Goal: Task Accomplishment & Management: Manage account settings

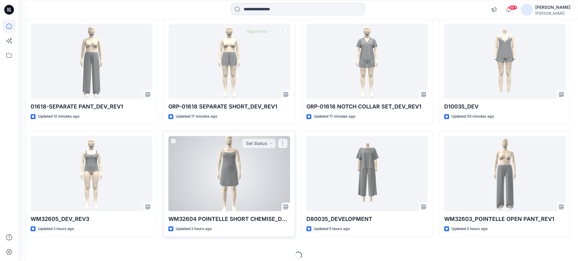
scroll to position [184, 0]
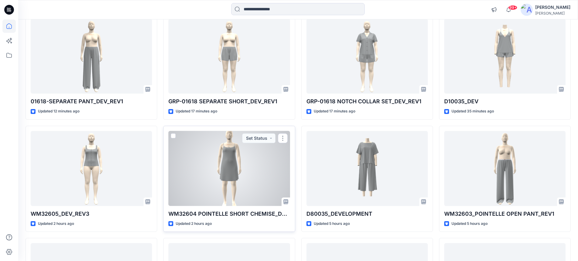
click at [235, 166] on div at bounding box center [228, 168] width 121 height 75
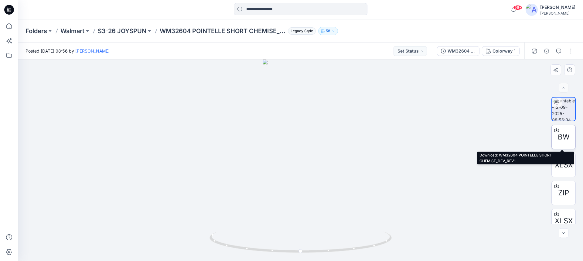
click at [559, 135] on span "BW" at bounding box center [563, 136] width 12 height 11
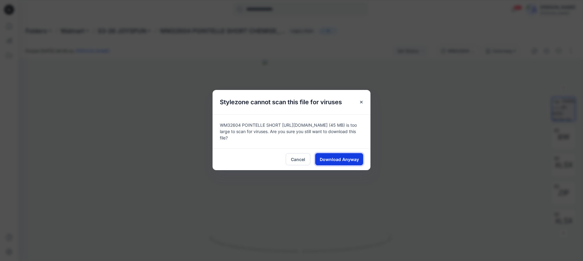
click at [326, 163] on button "Download Anyway" at bounding box center [339, 159] width 48 height 12
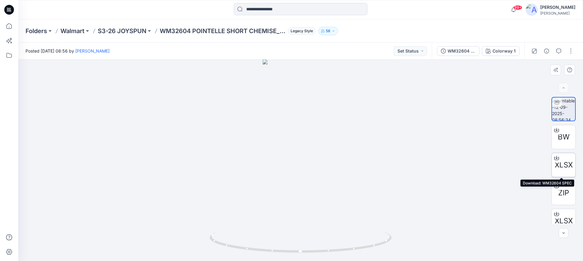
click at [561, 159] on span "XLSX" at bounding box center [563, 164] width 18 height 11
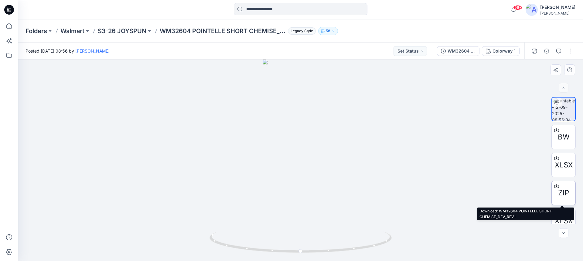
click at [564, 190] on span "ZIP" at bounding box center [563, 192] width 11 height 11
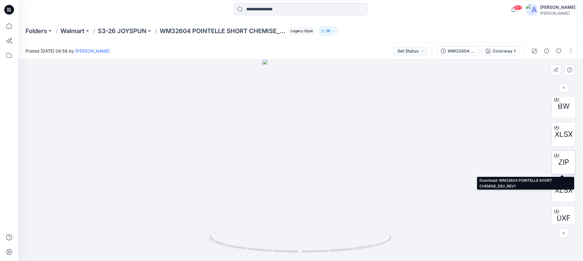
scroll to position [61, 0]
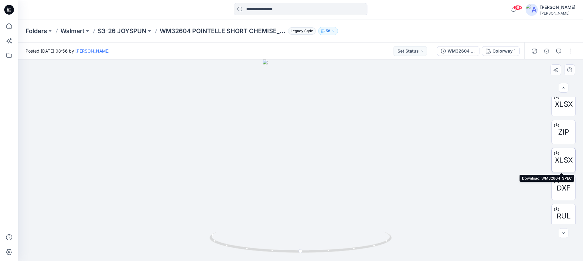
click at [562, 159] on span "XLSX" at bounding box center [563, 159] width 18 height 11
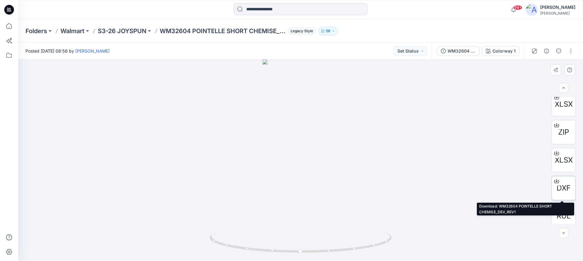
click at [562, 186] on span "DXF" at bounding box center [563, 187] width 14 height 11
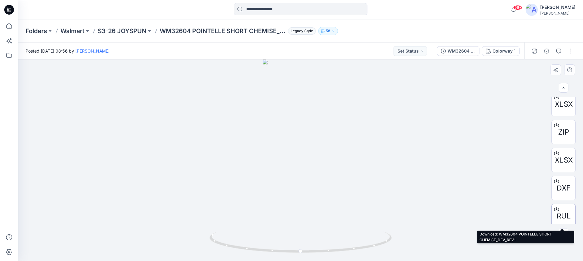
click at [561, 210] on span "RUL" at bounding box center [563, 215] width 14 height 11
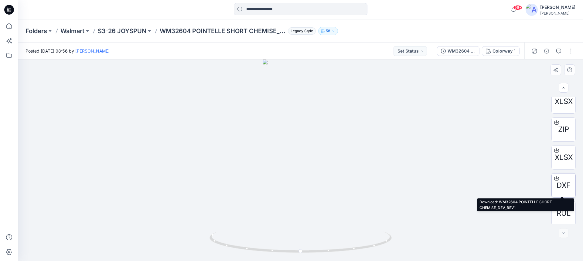
scroll to position [65, 0]
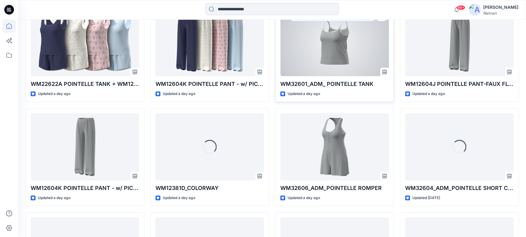
scroll to position [437, 0]
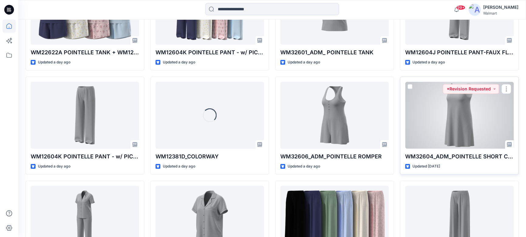
click at [475, 112] on div at bounding box center [459, 115] width 108 height 67
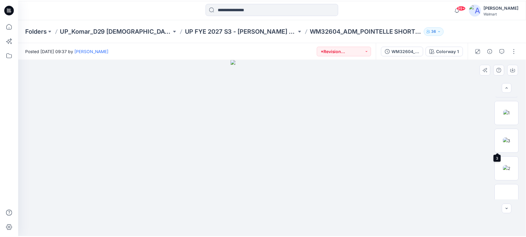
scroll to position [256, 0]
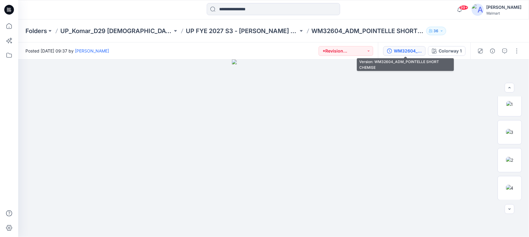
click at [416, 52] on div "WM32604_ADM_POINTELLE SHORT CHEMISE" at bounding box center [408, 51] width 28 height 7
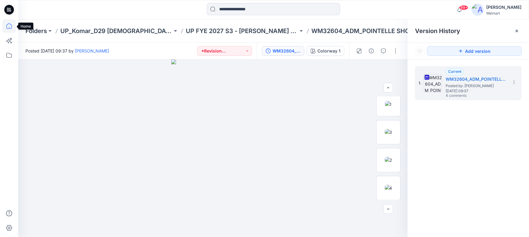
click at [7, 25] on icon at bounding box center [8, 25] width 13 height 13
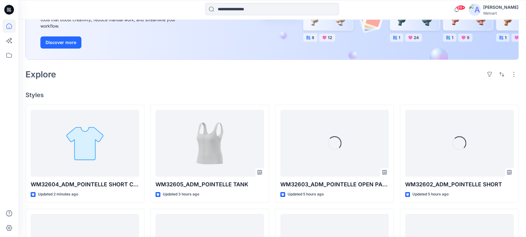
scroll to position [110, 0]
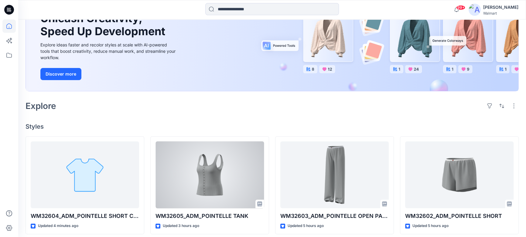
scroll to position [55, 0]
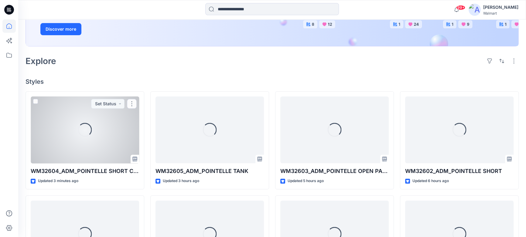
scroll to position [110, 0]
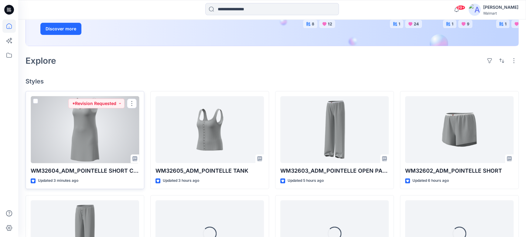
click at [91, 131] on div at bounding box center [85, 129] width 108 height 67
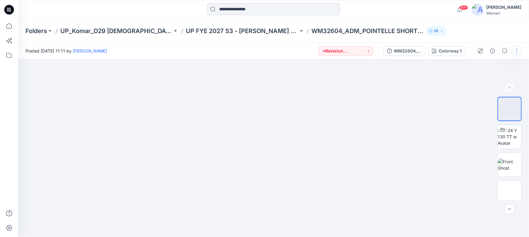
click at [519, 49] on button "button" at bounding box center [517, 51] width 10 height 10
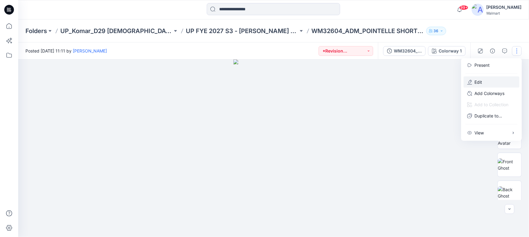
click at [482, 84] on p "Edit" at bounding box center [479, 82] width 8 height 6
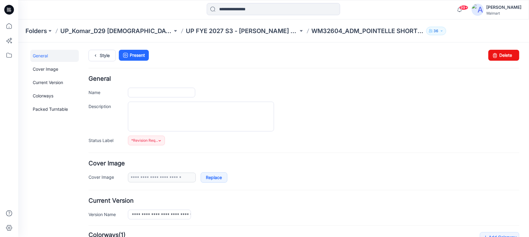
type input "**********"
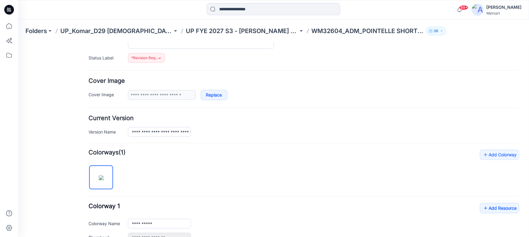
scroll to position [110, 0]
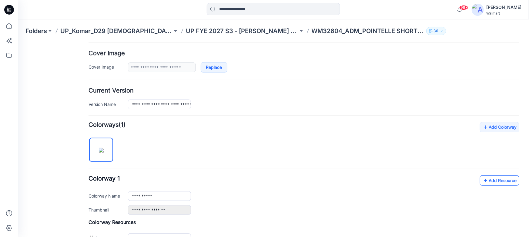
click at [493, 178] on link "Add Resource" at bounding box center [499, 180] width 39 height 10
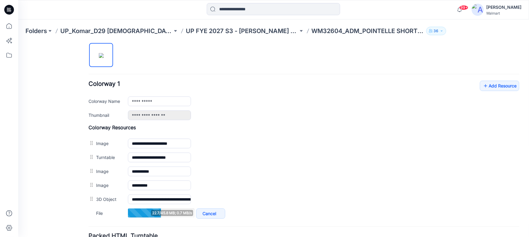
scroll to position [193, 0]
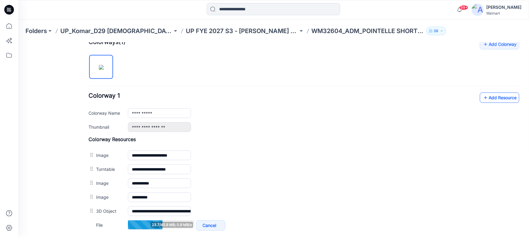
click at [485, 96] on link "Add Resource" at bounding box center [499, 97] width 39 height 10
click at [494, 100] on link "Add Resource" at bounding box center [499, 97] width 39 height 10
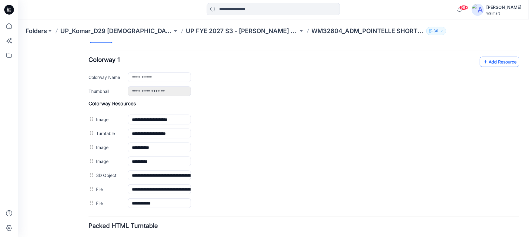
scroll to position [221, 0]
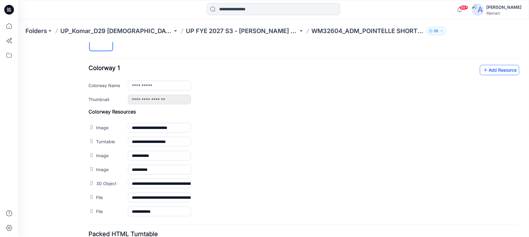
click at [499, 66] on link "Add Resource" at bounding box center [499, 70] width 39 height 10
click at [491, 68] on link "Add Resource" at bounding box center [499, 70] width 39 height 10
click at [504, 72] on link "Add Resource" at bounding box center [499, 70] width 39 height 10
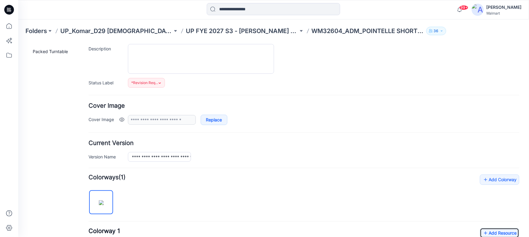
scroll to position [0, 0]
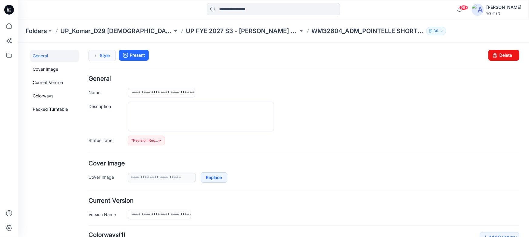
click at [94, 54] on icon at bounding box center [95, 55] width 8 height 11
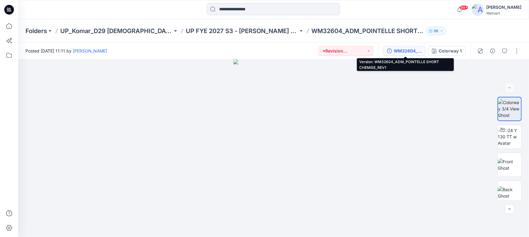
click at [403, 52] on div "WM32604_ADM_POINTELLE SHORT CHEMISE_REV1" at bounding box center [408, 51] width 28 height 7
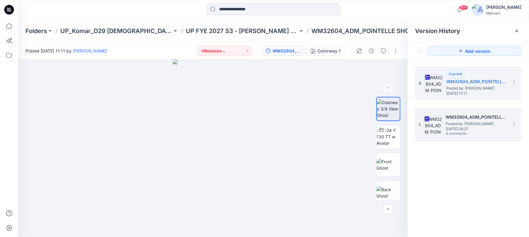
click at [468, 129] on span "[DATE] 09:37" at bounding box center [476, 129] width 61 height 4
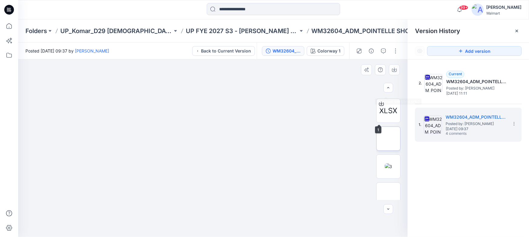
scroll to position [248, 0]
click at [387, 109] on img at bounding box center [388, 112] width 7 height 6
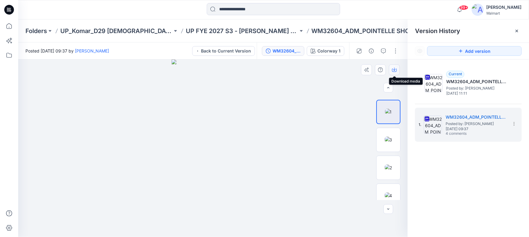
click at [397, 69] on icon "button" at bounding box center [394, 70] width 5 height 3
click at [389, 137] on img at bounding box center [389, 140] width 8 height 6
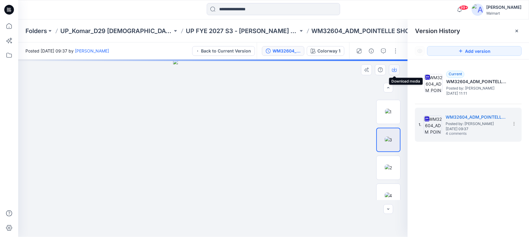
click at [394, 71] on icon "button" at bounding box center [394, 69] width 5 height 5
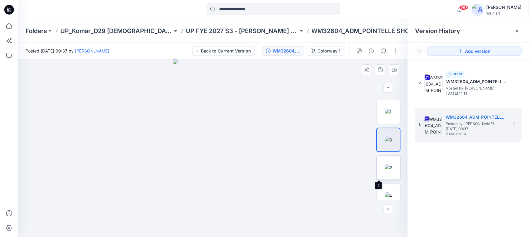
click at [388, 165] on img at bounding box center [388, 167] width 7 height 6
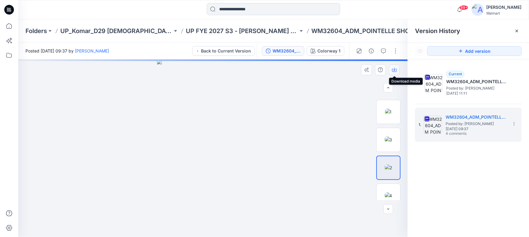
click at [396, 69] on icon "button" at bounding box center [394, 69] width 5 height 5
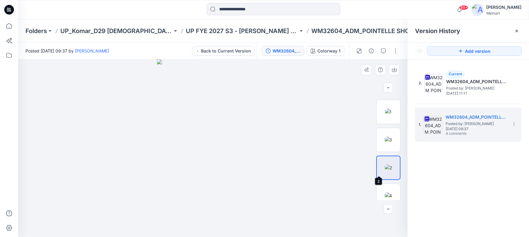
scroll to position [256, 0]
click at [391, 185] on img at bounding box center [389, 188] width 8 height 6
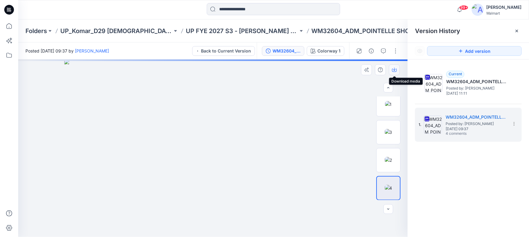
click at [394, 69] on icon "button" at bounding box center [394, 69] width 5 height 5
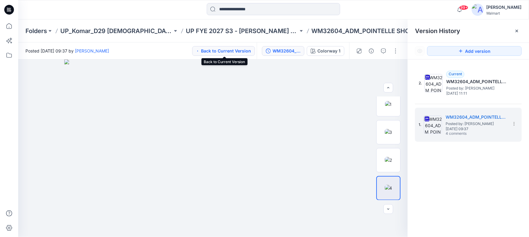
click at [231, 54] on button "Back to Current Version" at bounding box center [223, 51] width 63 height 10
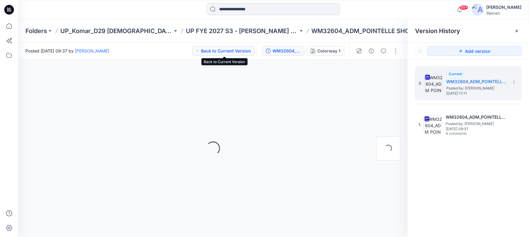
scroll to position [0, 0]
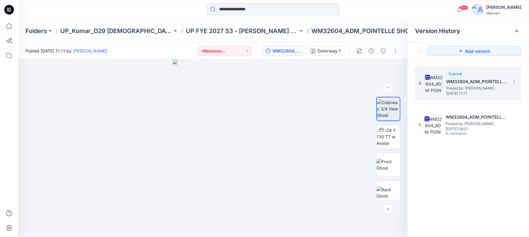
click at [476, 88] on span "Posted by: [PERSON_NAME]" at bounding box center [477, 88] width 61 height 6
click at [395, 49] on button "button" at bounding box center [396, 51] width 10 height 10
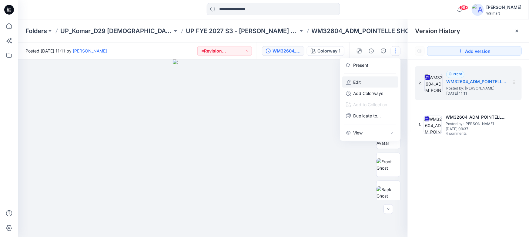
click at [357, 85] on p "Edit" at bounding box center [357, 82] width 8 height 6
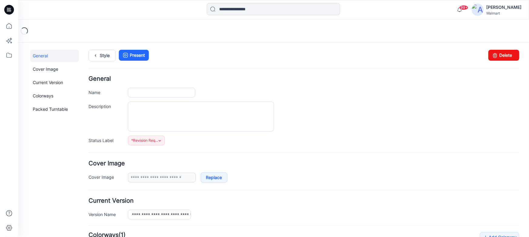
type input "**********"
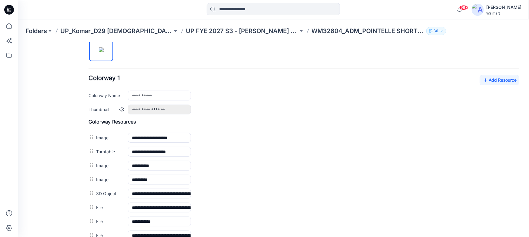
scroll to position [221, 0]
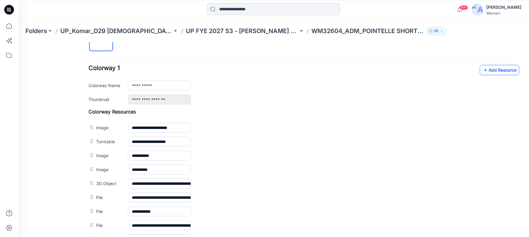
click at [487, 68] on link "Add Resource" at bounding box center [499, 70] width 39 height 10
click at [492, 69] on link "Add Resource" at bounding box center [499, 70] width 39 height 10
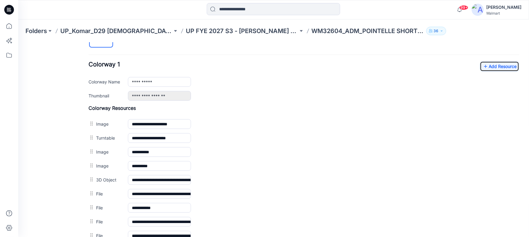
scroll to position [193, 0]
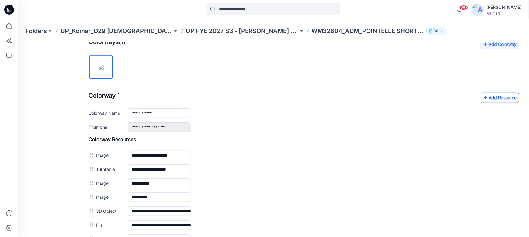
click at [493, 97] on link "Add Resource" at bounding box center [499, 97] width 39 height 10
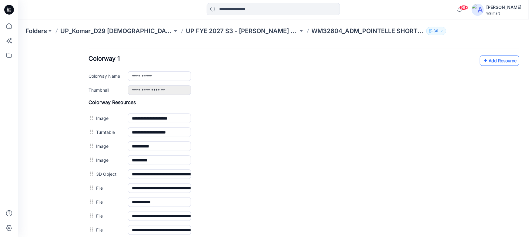
scroll to position [221, 0]
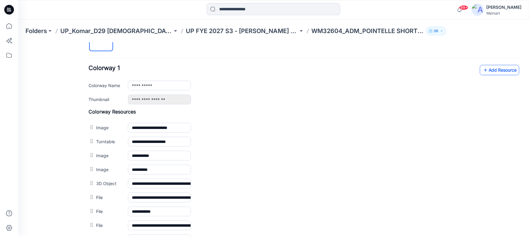
click at [495, 69] on link "Add Resource" at bounding box center [499, 70] width 39 height 10
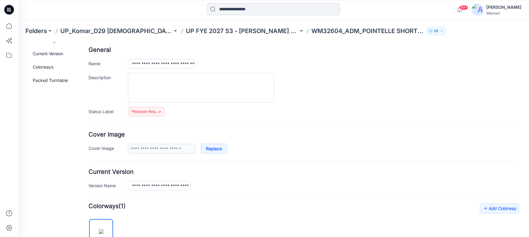
scroll to position [0, 0]
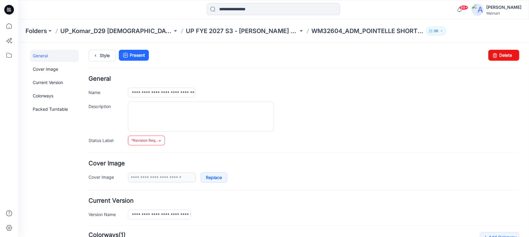
click at [146, 139] on span "*Revision Requested" at bounding box center [144, 140] width 27 height 6
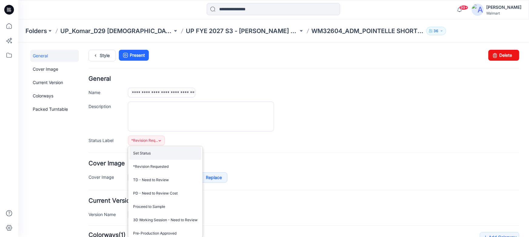
click at [148, 151] on link "Set Status" at bounding box center [165, 153] width 72 height 13
